Goal: Task Accomplishment & Management: Use online tool/utility

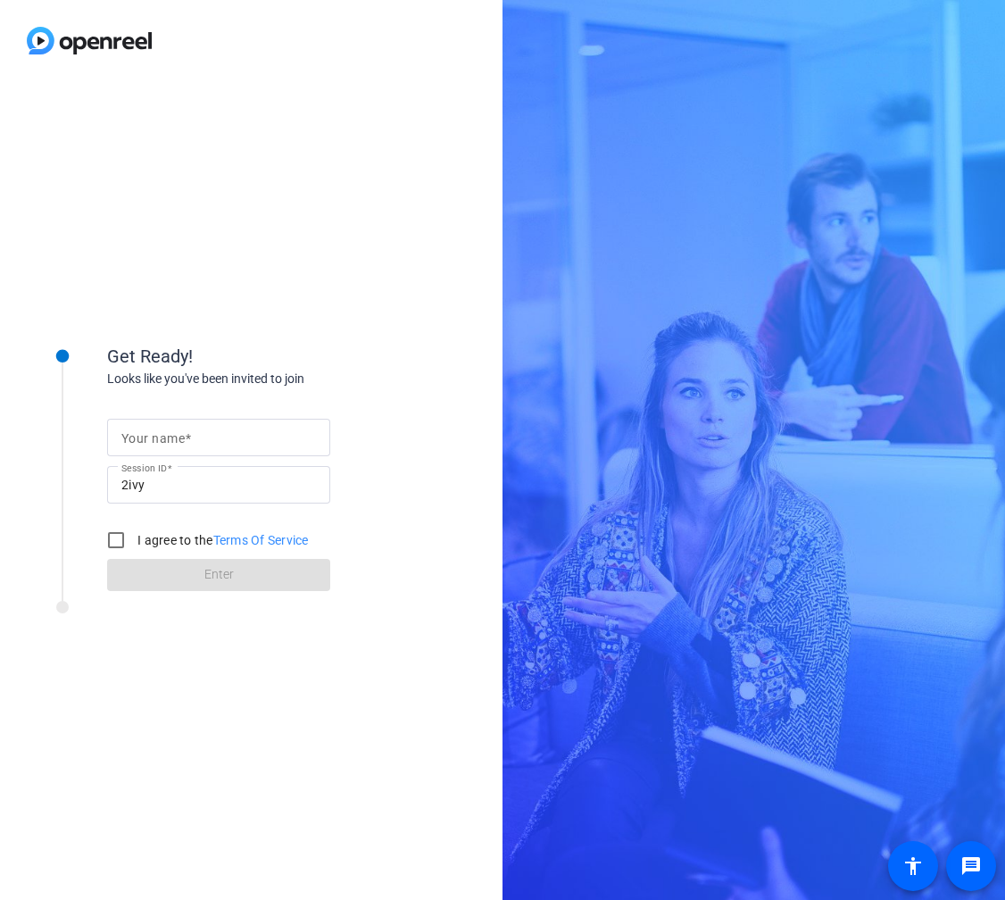
click at [169, 436] on mat-label "Your name" at bounding box center [152, 438] width 63 height 14
click at [169, 436] on input "Your name" at bounding box center [218, 437] width 195 height 21
type input "[PERSON_NAME]"
click at [117, 544] on input "I agree to the Terms Of Service" at bounding box center [116, 540] width 36 height 36
checkbox input "true"
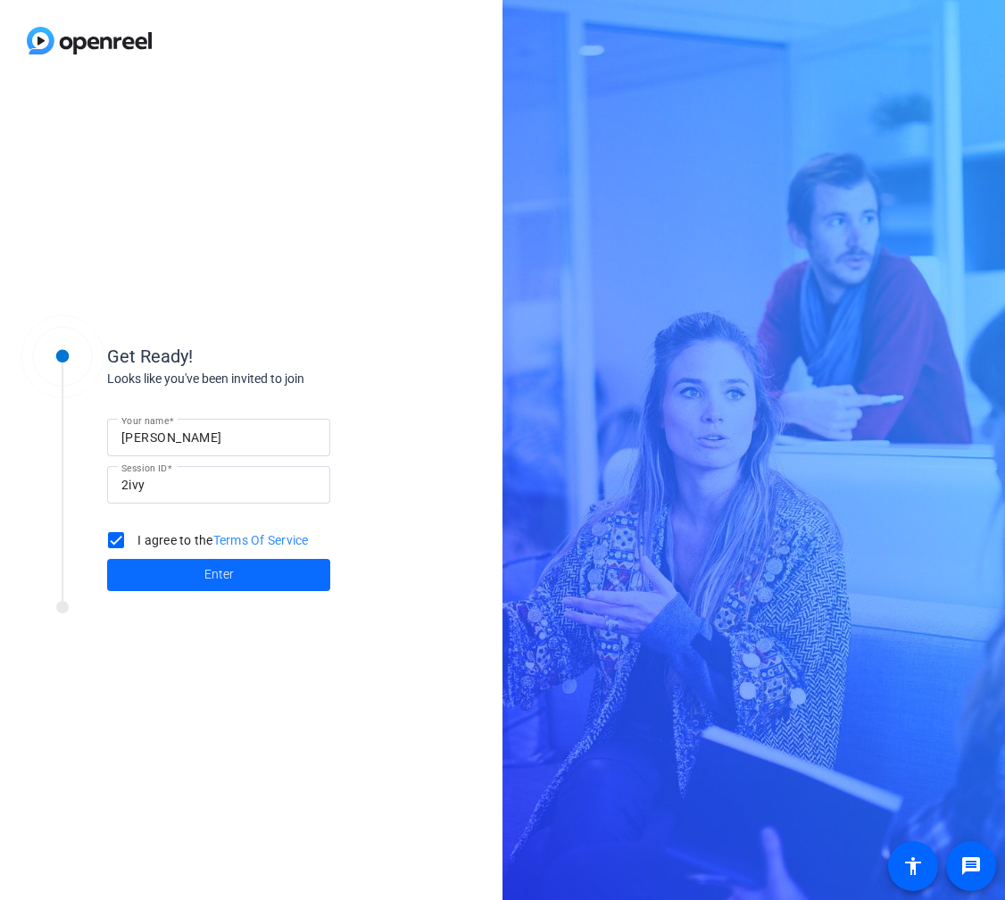
click at [155, 579] on span at bounding box center [218, 574] width 223 height 43
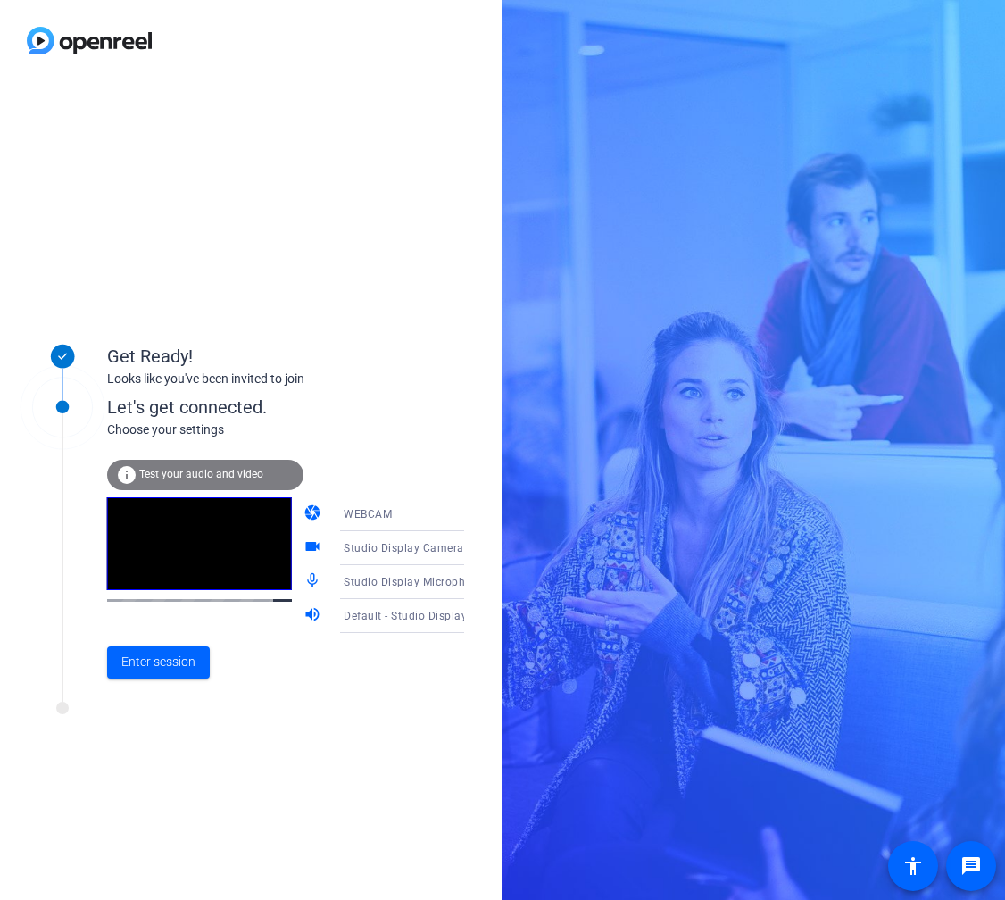
click at [392, 583] on span "Studio Display Microphone (05ac:1114)" at bounding box center [448, 581] width 208 height 14
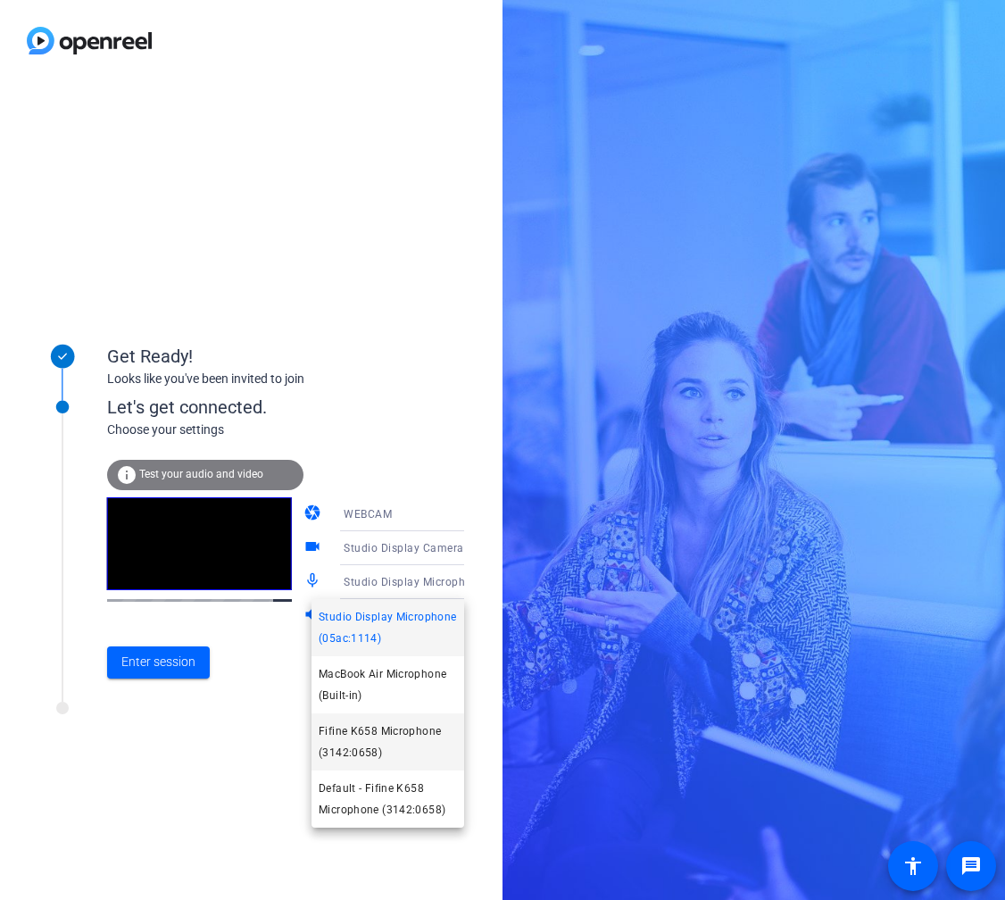
click at [378, 739] on span "Fifine K658 Microphone (3142:0658)" at bounding box center [388, 741] width 138 height 43
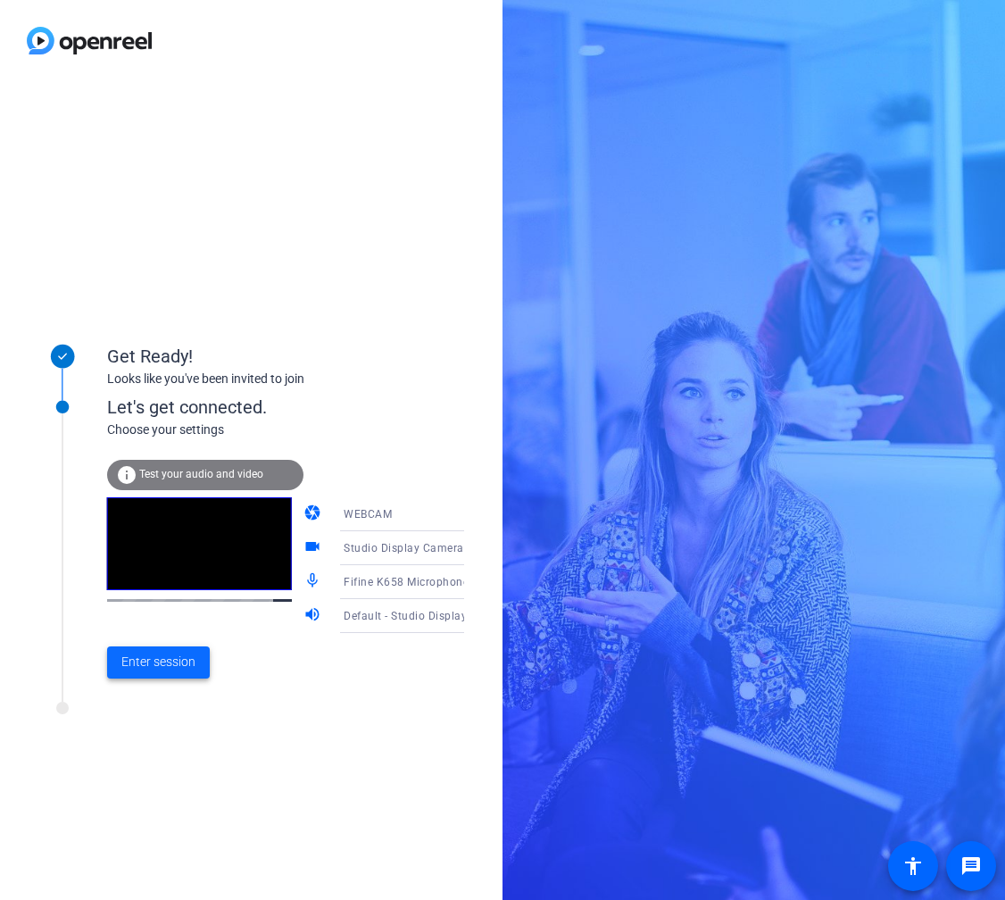
click at [152, 663] on span "Enter session" at bounding box center [158, 661] width 74 height 19
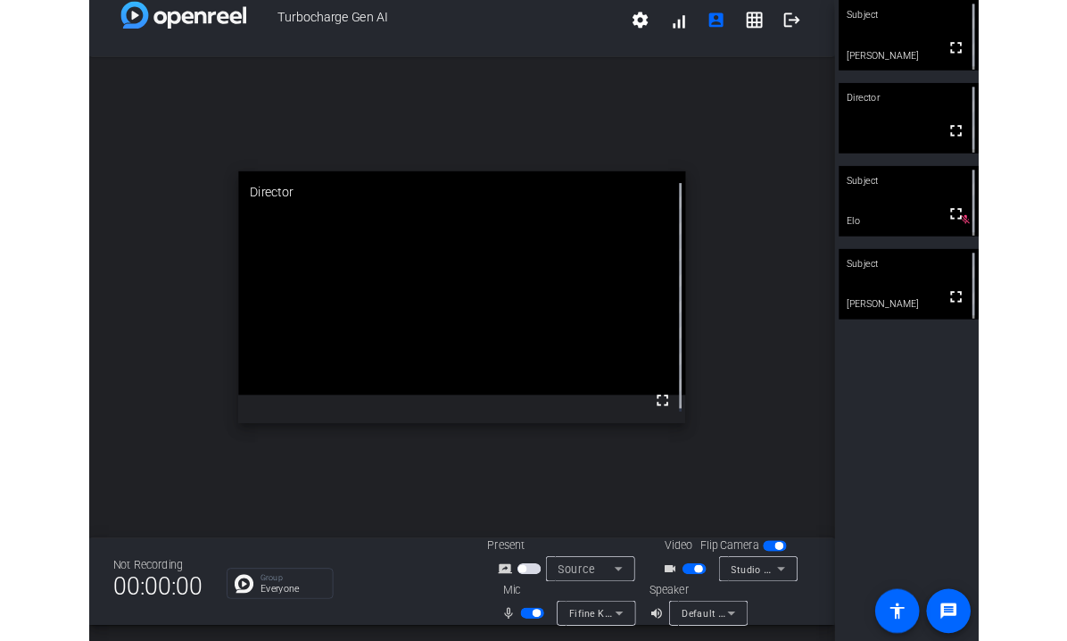
scroll to position [21, 0]
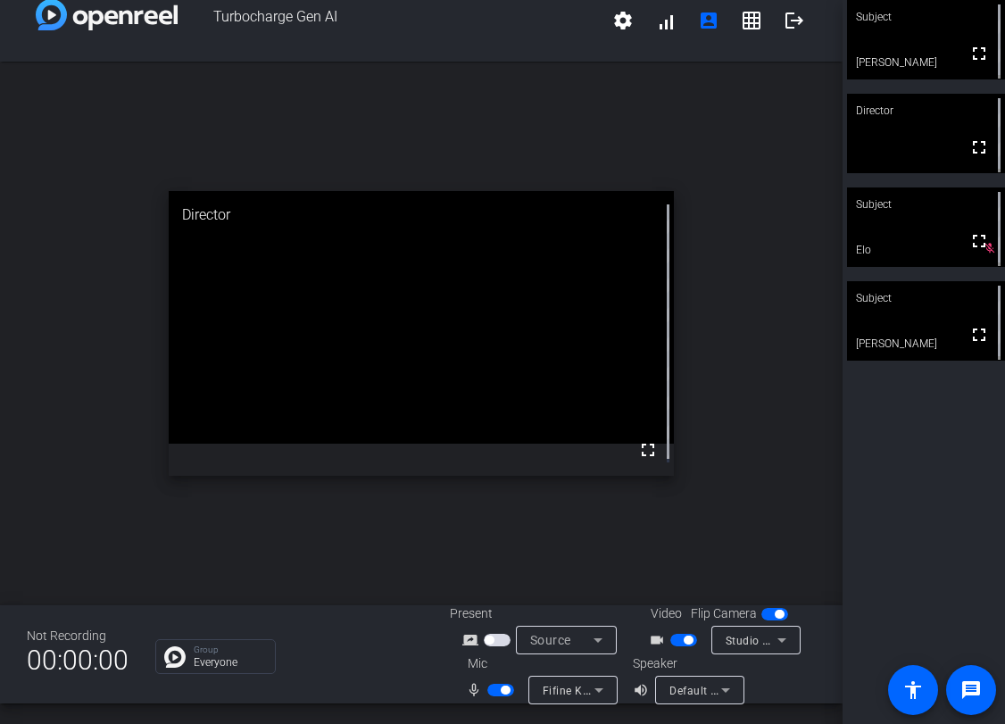
click at [501, 639] on span "button" at bounding box center [497, 640] width 27 height 12
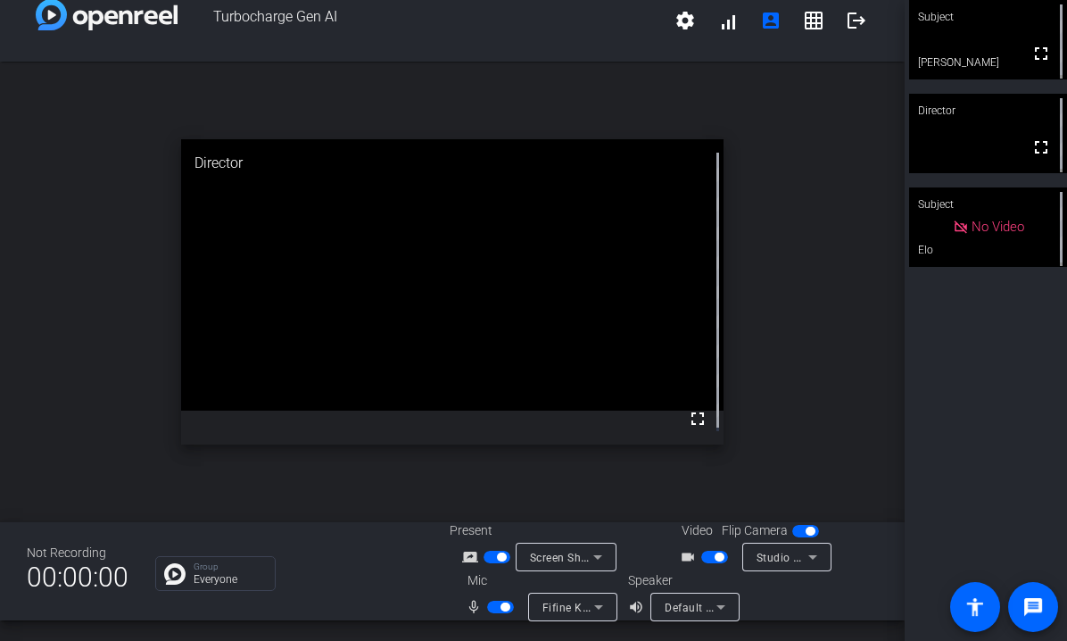
click at [375, 471] on div "open_in_new Director fullscreen" at bounding box center [452, 292] width 905 height 461
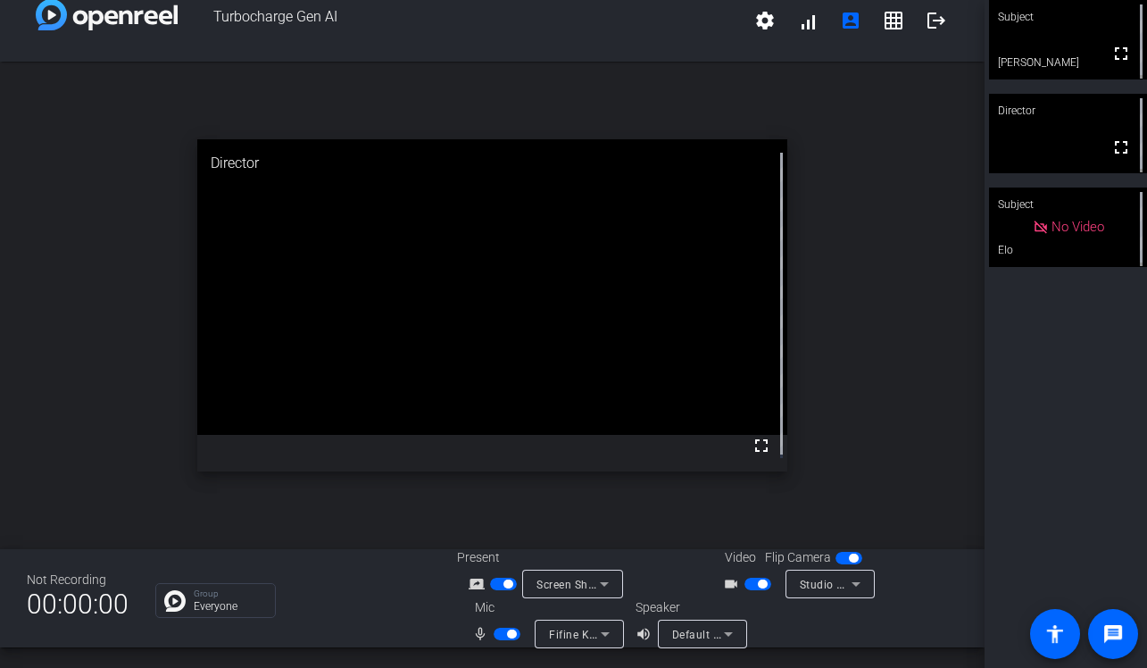
click at [130, 514] on div "open_in_new Director fullscreen" at bounding box center [492, 305] width 984 height 487
click at [411, 121] on div "open_in_new Director fullscreen" at bounding box center [492, 305] width 984 height 487
